Goal: Find specific fact: Find specific fact

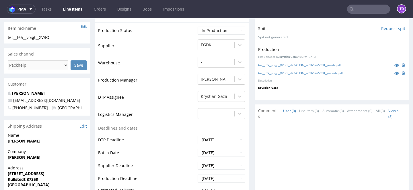
scroll to position [140, 0]
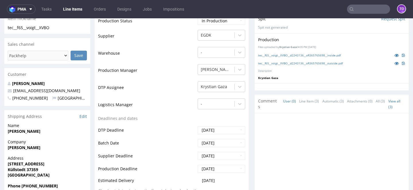
click at [26, 167] on strong "Küllstedt 37359" at bounding box center [23, 169] width 30 height 5
copy strong "Küllstedt 37359"
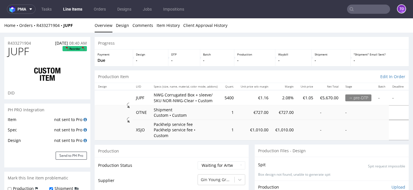
click at [230, 97] on td "5400" at bounding box center [229, 97] width 16 height 15
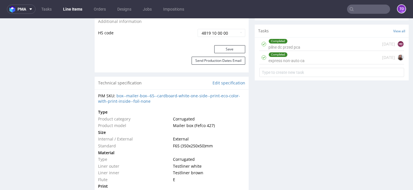
scroll to position [364, 0]
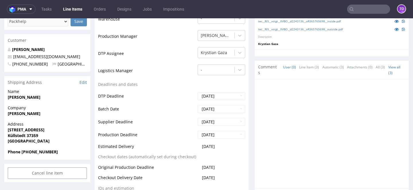
scroll to position [175, 0]
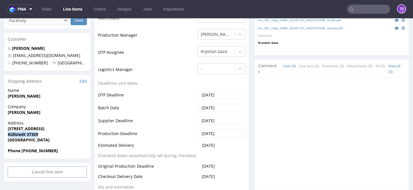
drag, startPoint x: 43, startPoint y: 135, endPoint x: 1, endPoint y: 135, distance: 41.6
copy strong "Küllstedt 37359"
